Goal: Check status: Check status

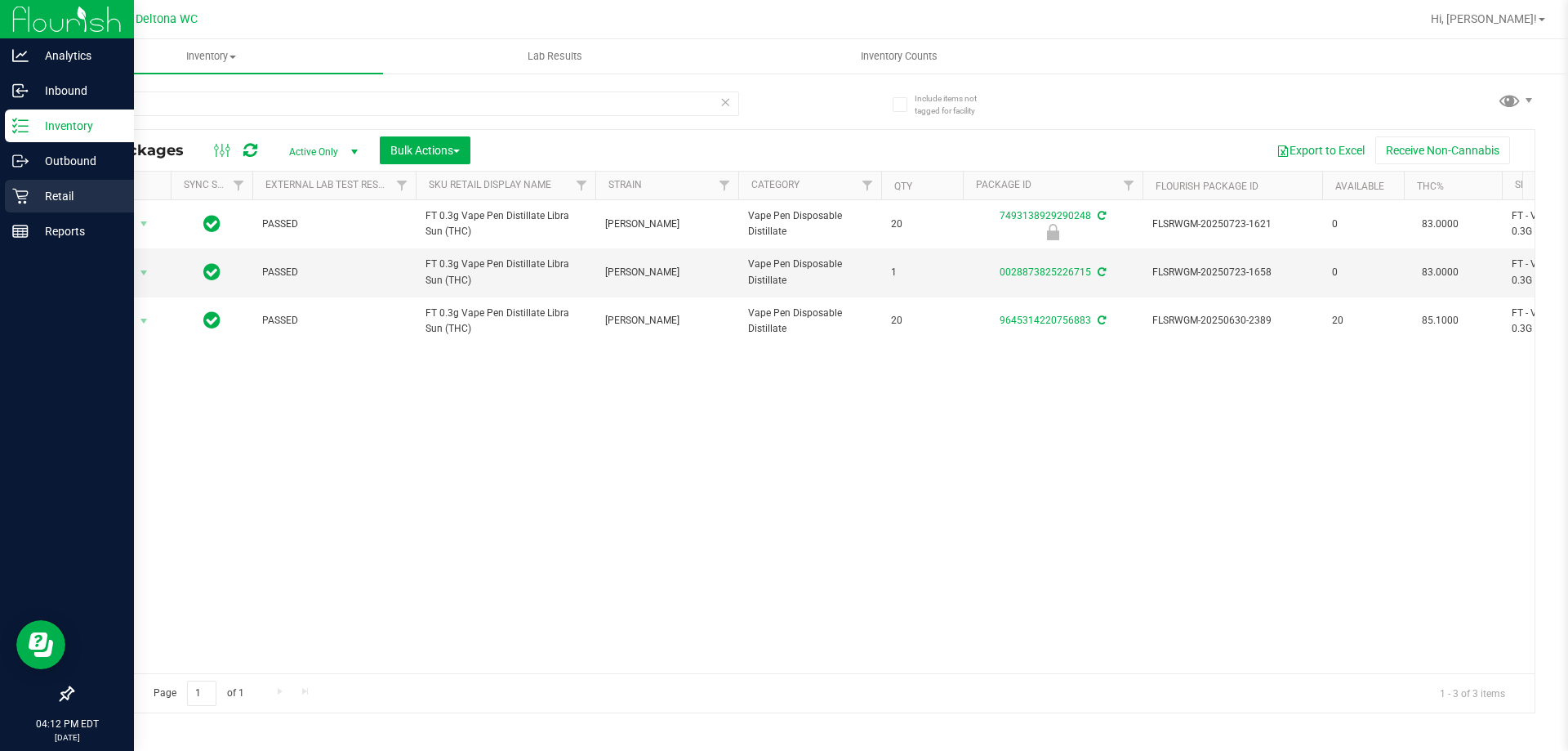
click at [57, 201] on p "Retail" at bounding box center [78, 196] width 98 height 19
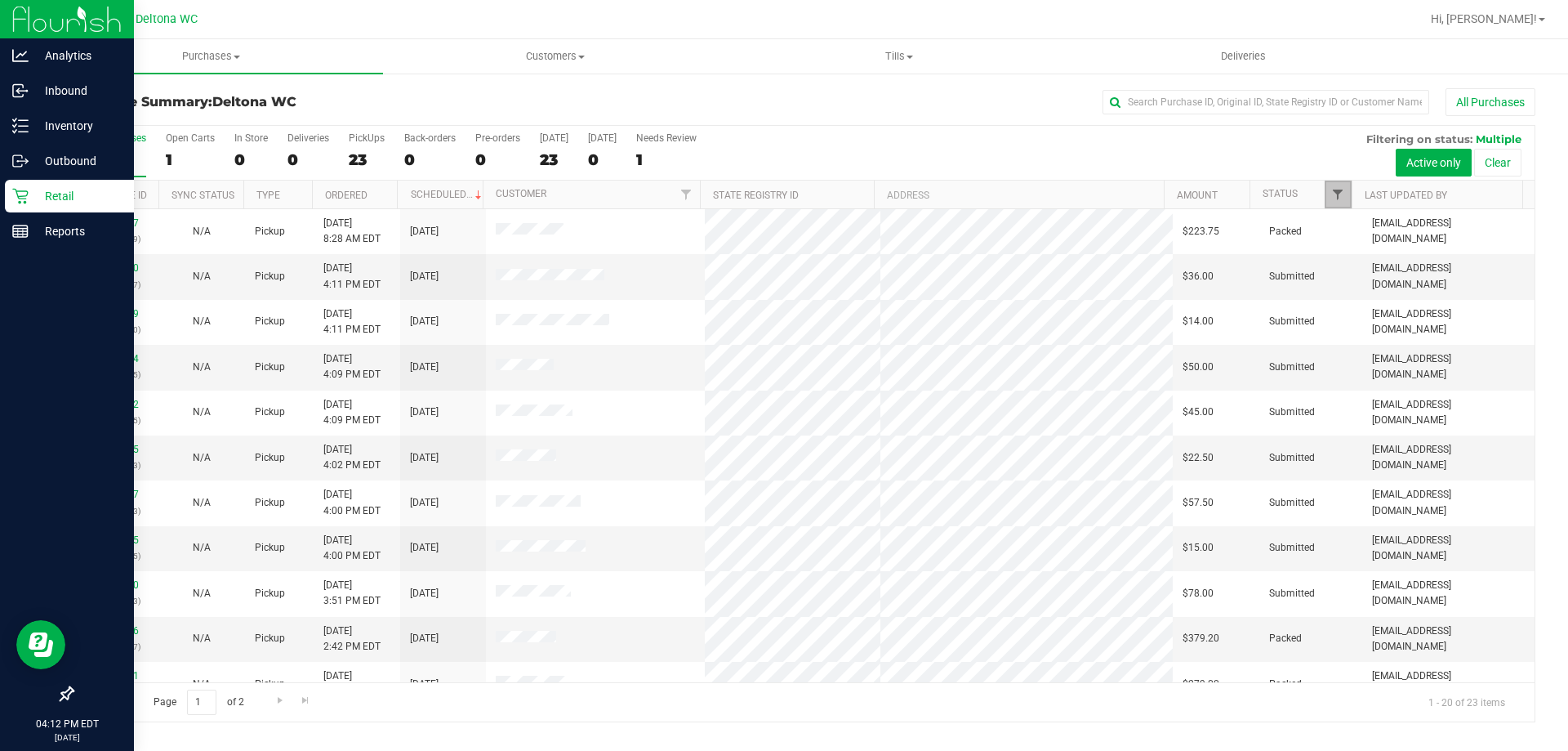
click at [1332, 196] on span "Filter" at bounding box center [1338, 195] width 13 height 13
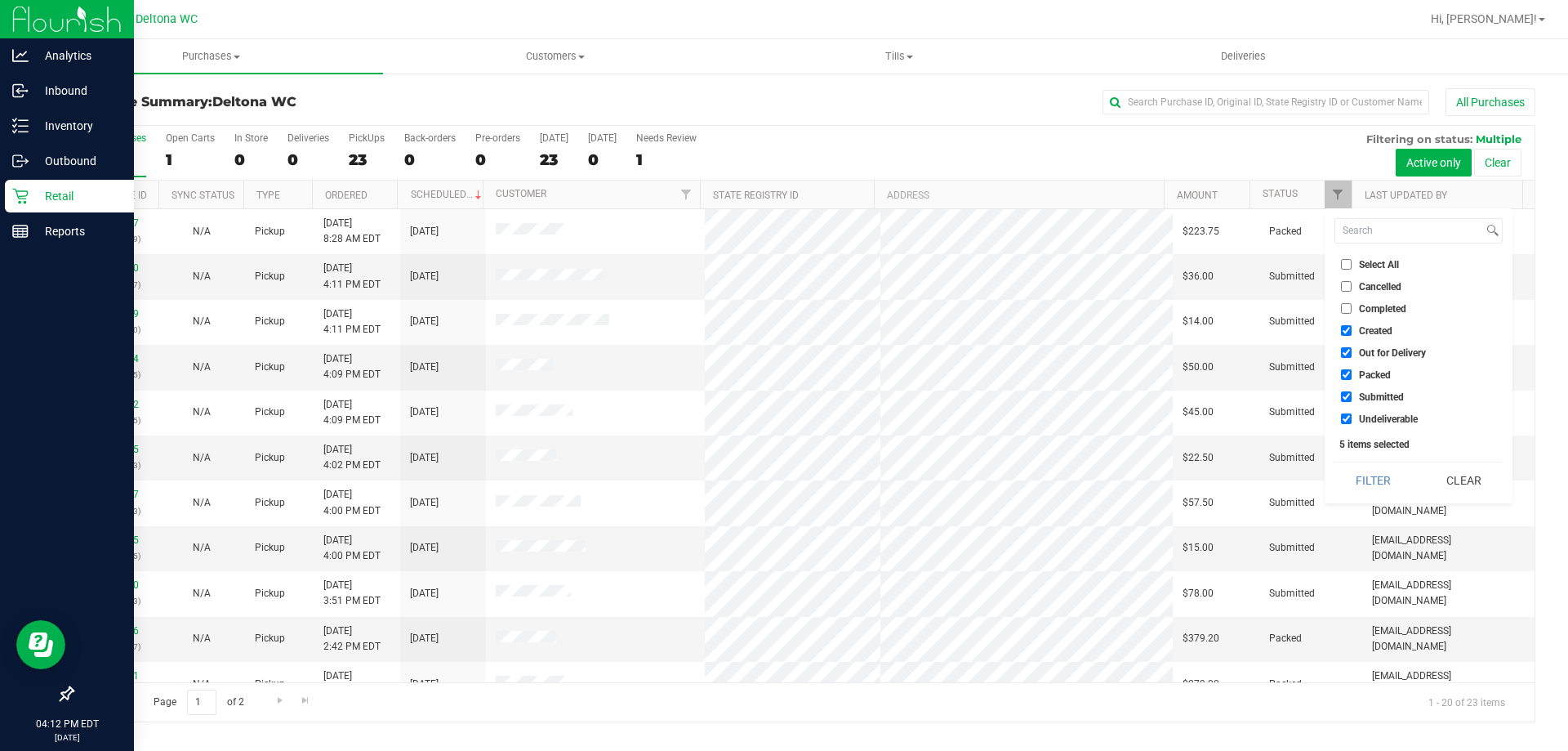
click at [1359, 336] on li "Created" at bounding box center [1419, 330] width 169 height 17
click at [1357, 347] on label "Out for Delivery" at bounding box center [1383, 352] width 85 height 11
click at [1351, 347] on input "Out for Delivery" at bounding box center [1346, 352] width 11 height 11
checkbox input "false"
click at [1360, 373] on span "Packed" at bounding box center [1375, 375] width 32 height 10
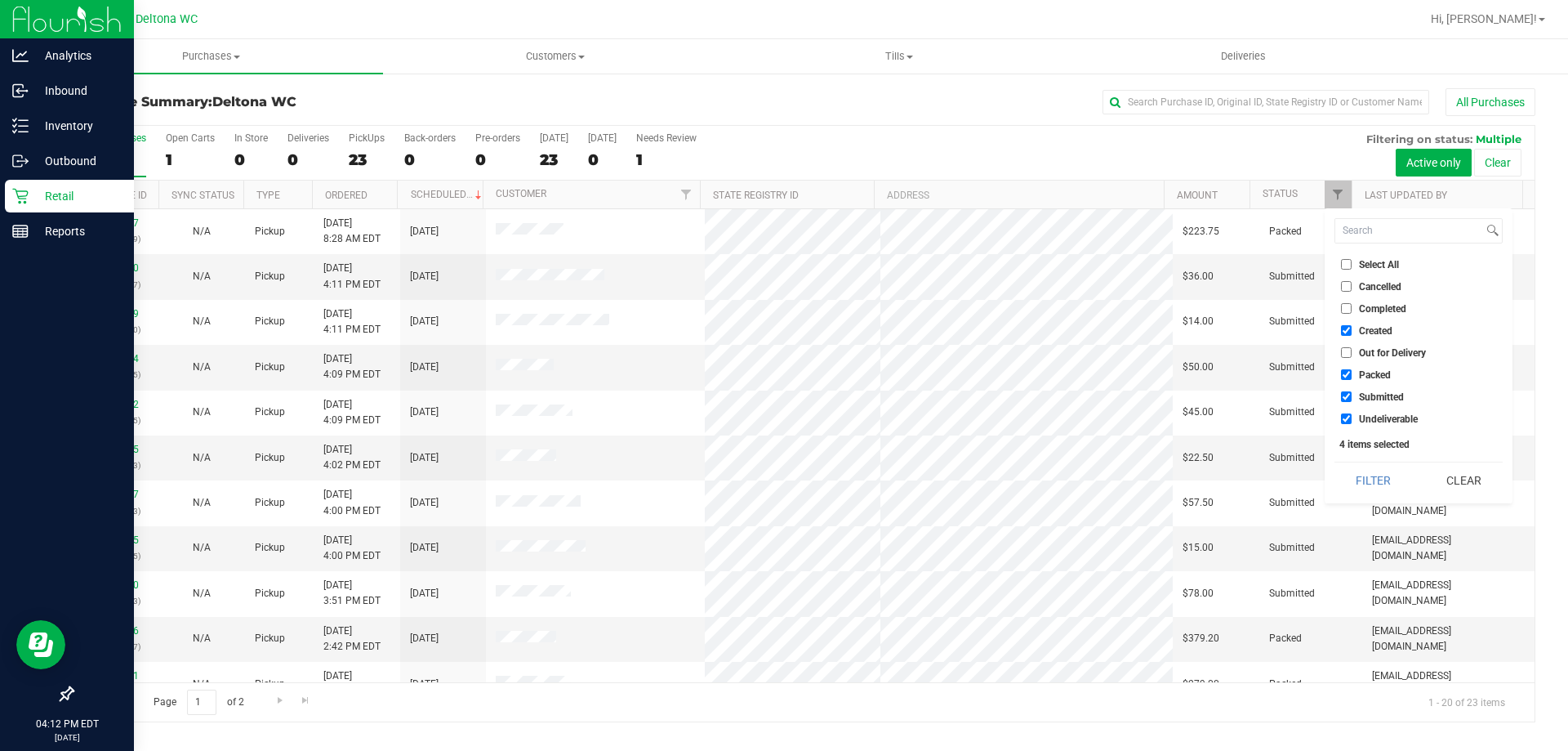
click at [1351, 373] on input "Packed" at bounding box center [1346, 374] width 11 height 11
checkbox input "false"
click at [1356, 419] on label "Undeliverable" at bounding box center [1378, 418] width 77 height 11
click at [1351, 419] on input "Undeliverable" at bounding box center [1346, 418] width 11 height 11
checkbox input "false"
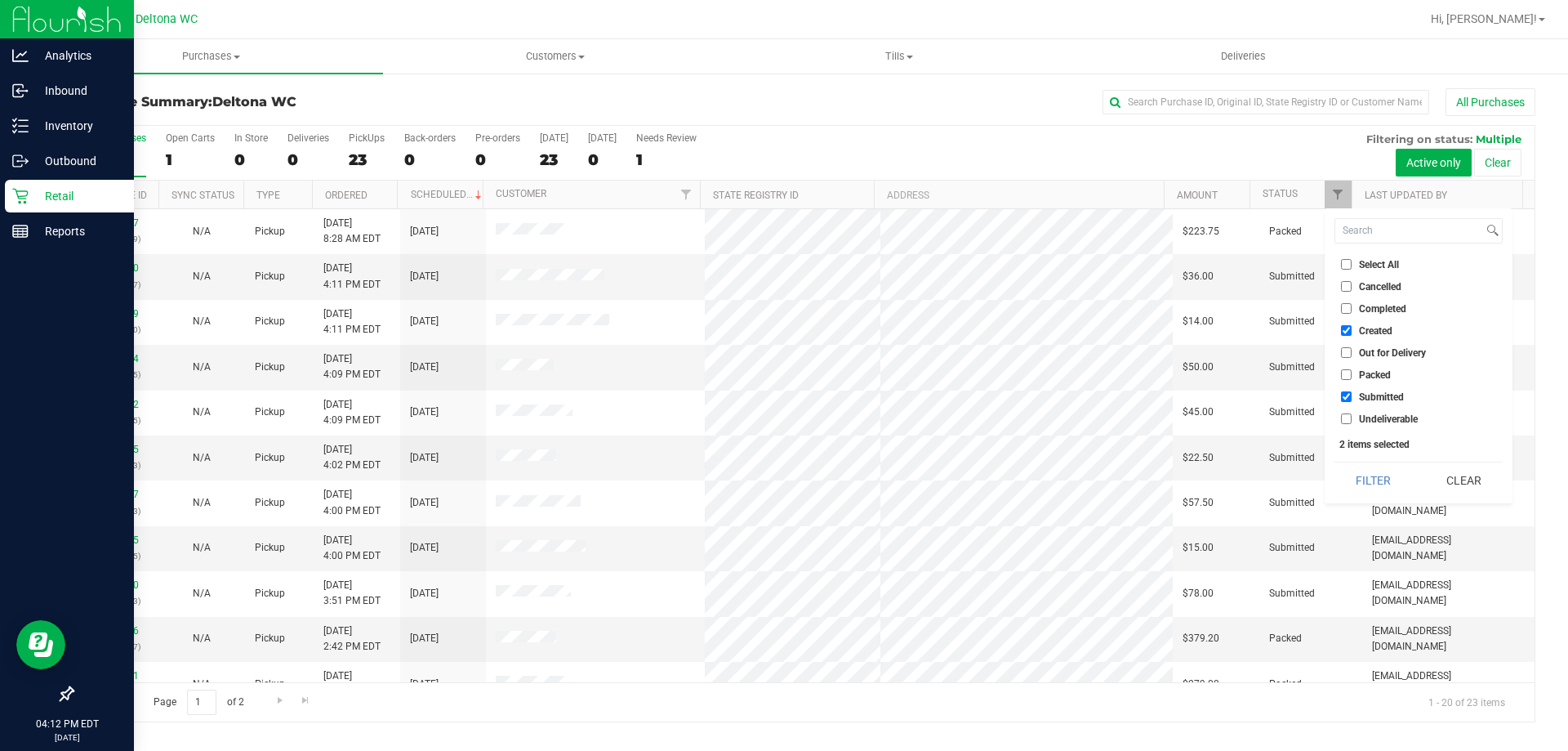
click at [1362, 332] on span "Created" at bounding box center [1376, 331] width 34 height 10
click at [1351, 332] on input "Created" at bounding box center [1346, 330] width 11 height 11
checkbox input "false"
click at [1365, 467] on button "Filter" at bounding box center [1373, 480] width 78 height 36
